Goal: Navigation & Orientation: Understand site structure

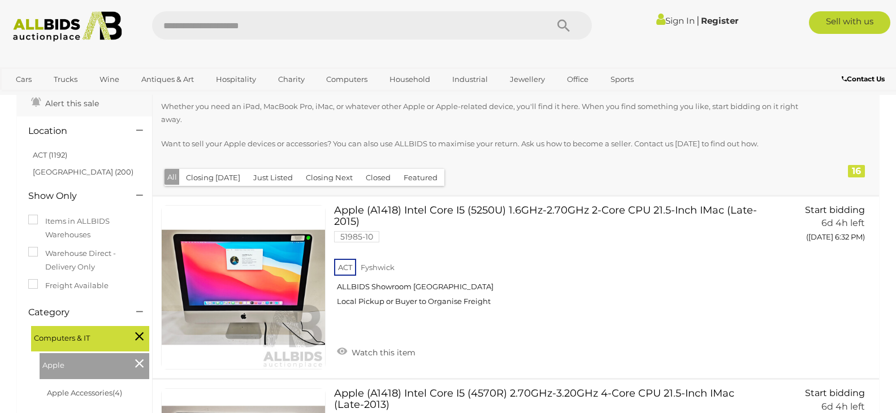
scroll to position [113, 0]
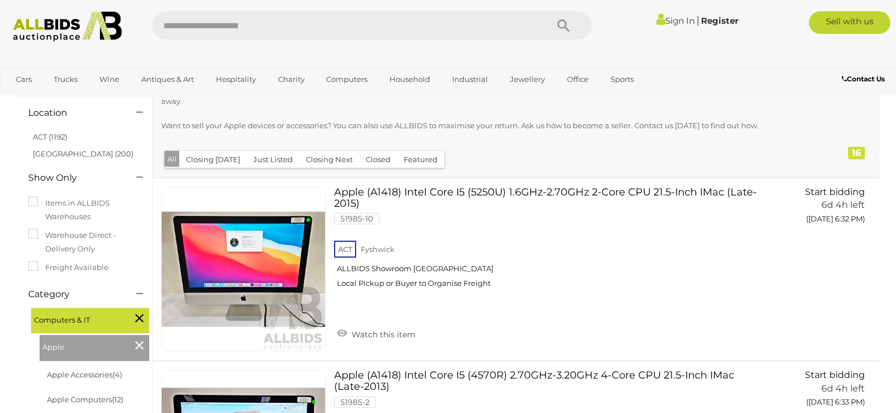
click at [128, 181] on div at bounding box center [138, 179] width 21 height 14
click at [132, 179] on div at bounding box center [138, 179] width 21 height 14
click at [137, 177] on icon at bounding box center [139, 177] width 7 height 11
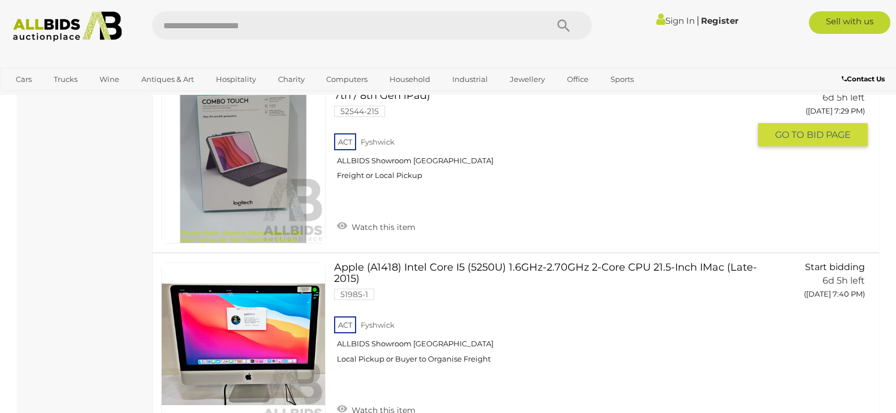
scroll to position [1244, 0]
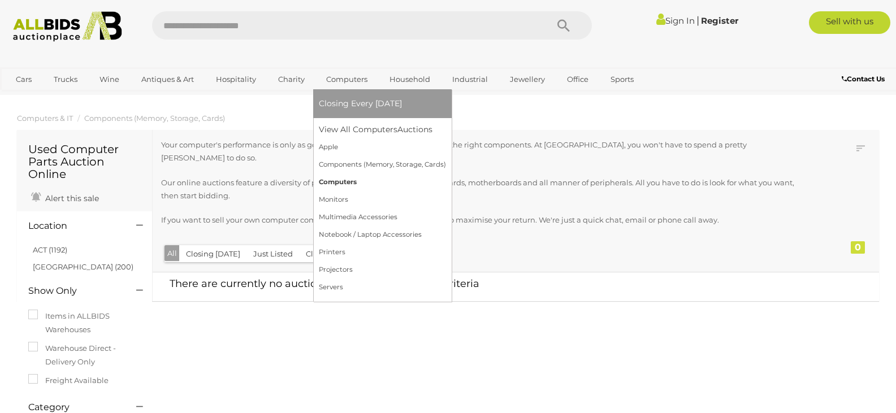
click at [332, 179] on link "Computers" at bounding box center [382, 183] width 127 height 18
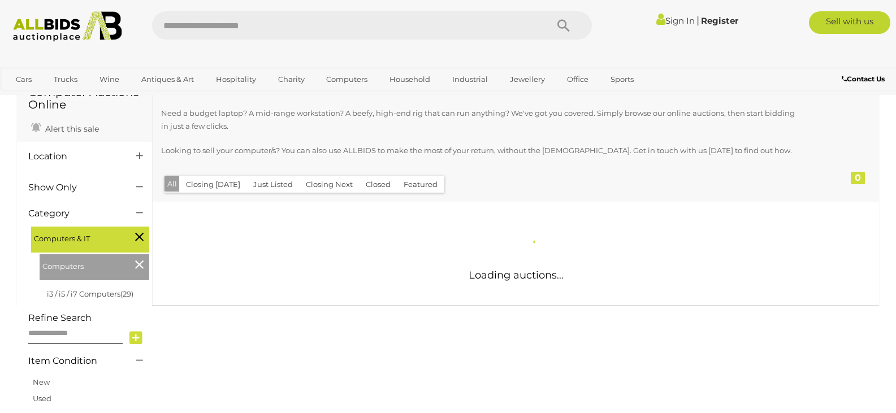
scroll to position [170, 0]
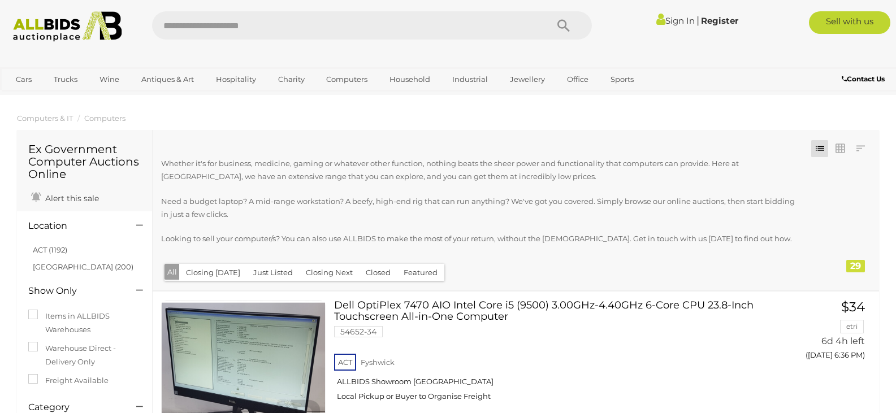
drag, startPoint x: 113, startPoint y: 274, endPoint x: 182, endPoint y: 16, distance: 267.6
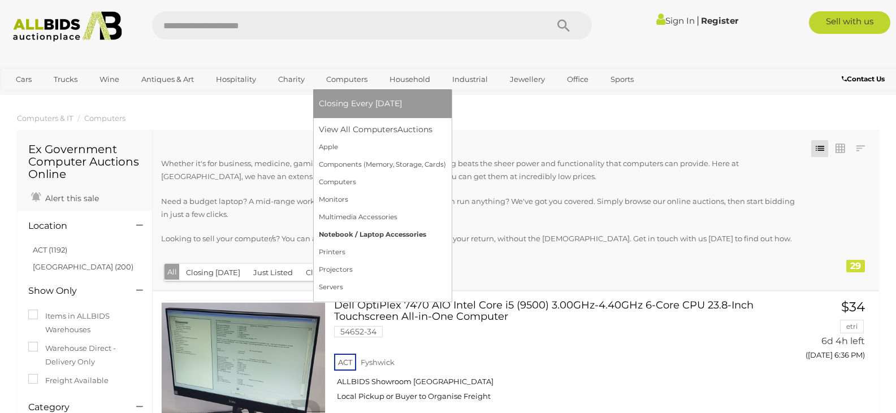
click at [353, 240] on link "Notebook / Laptop Accessories" at bounding box center [382, 235] width 127 height 18
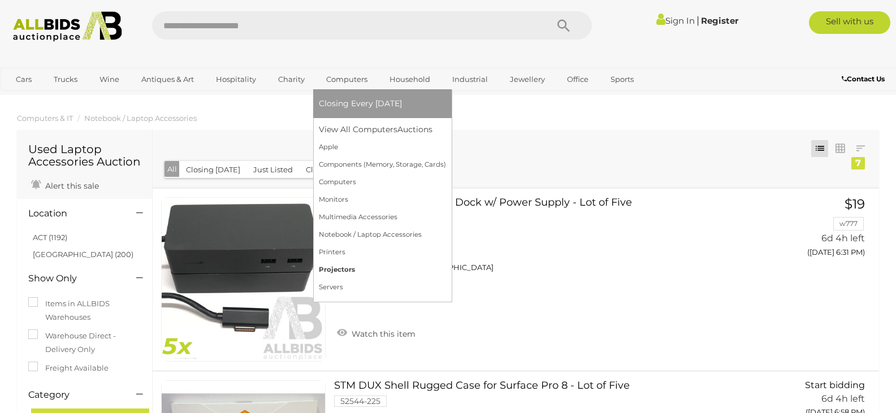
click at [339, 266] on link "Projectors" at bounding box center [382, 270] width 127 height 18
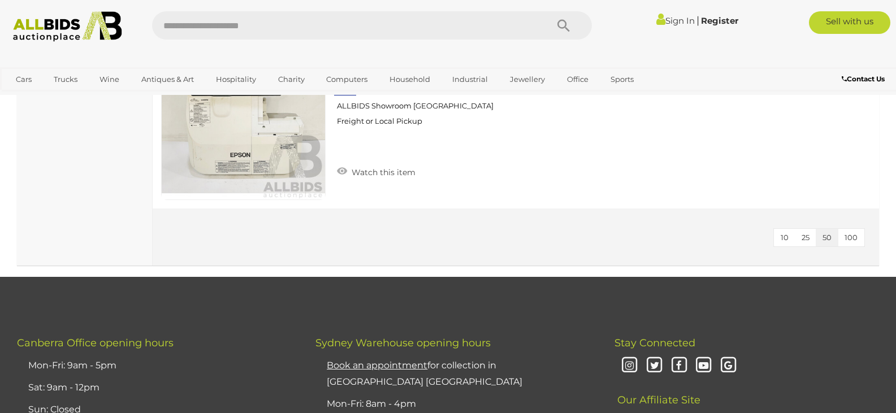
scroll to position [1357, 0]
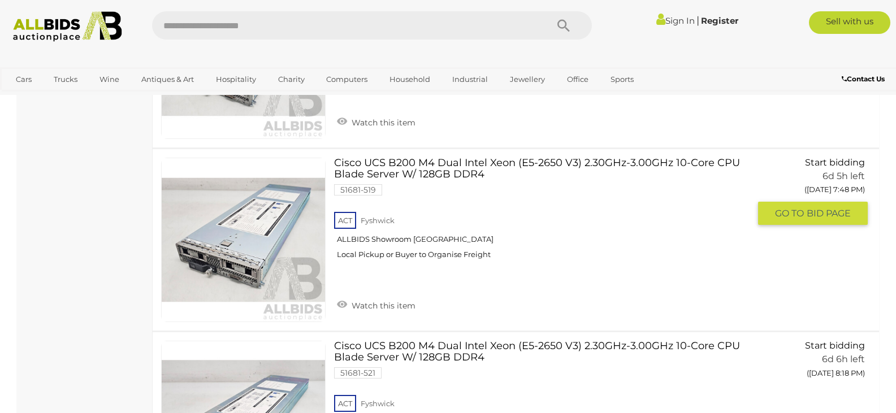
scroll to position [2092, 0]
